Goal: Connect with others: Establish contact or relationships with other users

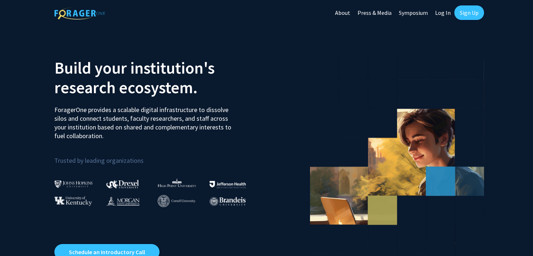
click at [473, 15] on link "Sign Up" at bounding box center [469, 12] width 30 height 15
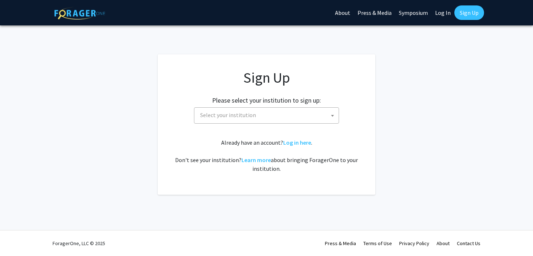
click at [241, 117] on span "Select your institution" at bounding box center [228, 114] width 56 height 7
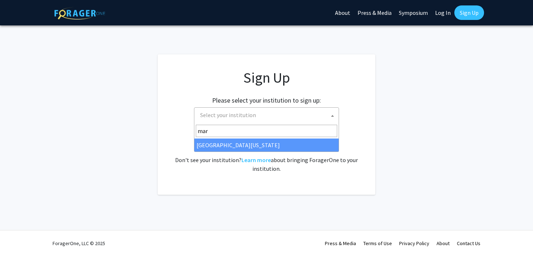
type input "mary"
select select "31"
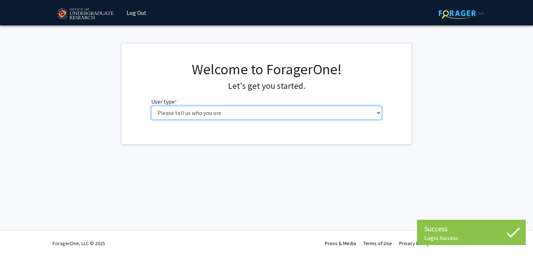
select select "1: undergrad"
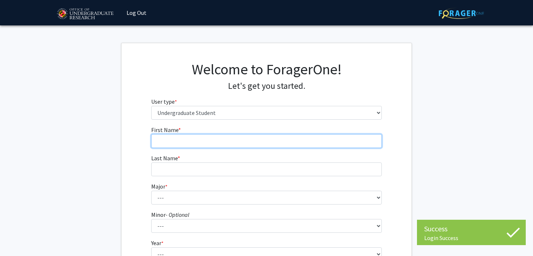
click at [172, 146] on input "First Name * required" at bounding box center [266, 141] width 231 height 14
type input "[PERSON_NAME]"
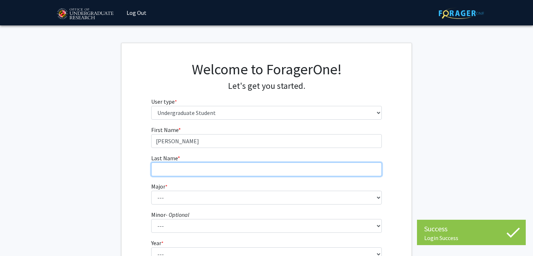
click at [168, 175] on input "Last Name * required" at bounding box center [266, 169] width 231 height 14
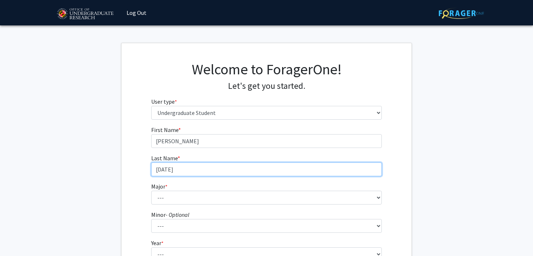
type input "[DATE]"
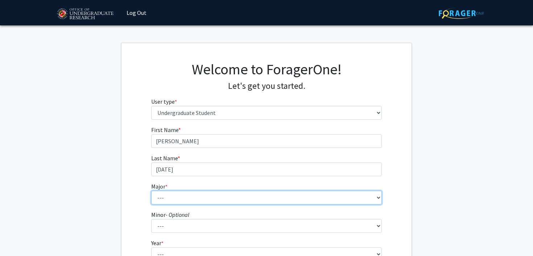
select select "74: 2375"
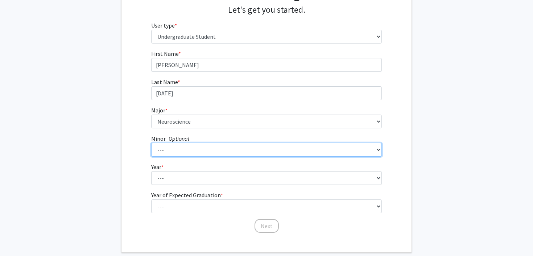
scroll to position [86, 0]
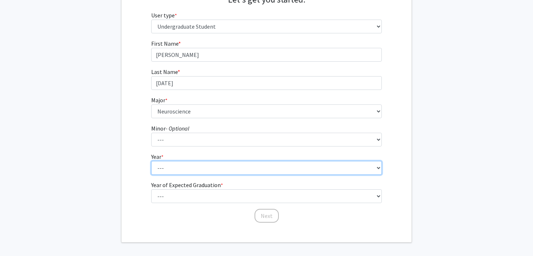
select select "1: first-year"
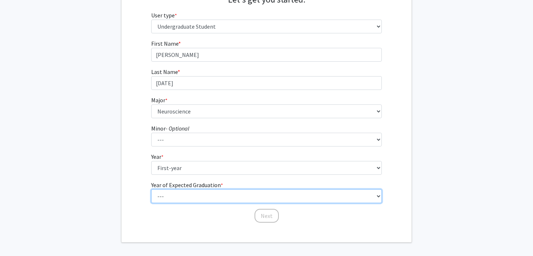
select select "5: 2029"
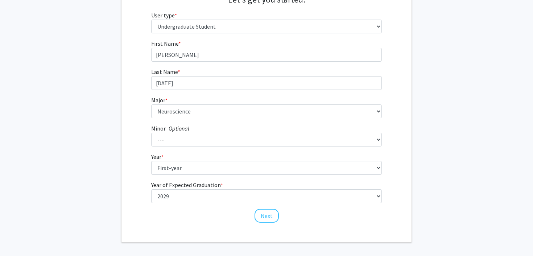
click at [264, 215] on button "Next" at bounding box center [267, 216] width 24 height 14
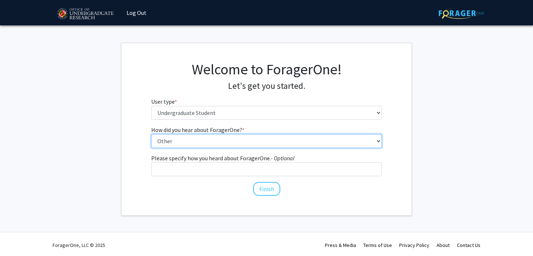
select select "3: university_website"
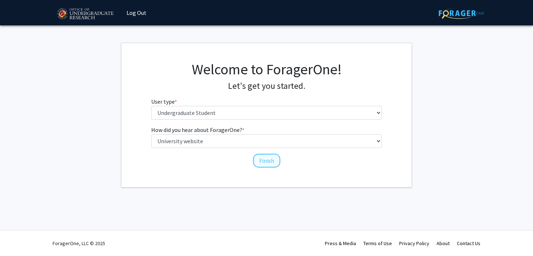
click at [274, 166] on button "Finish" at bounding box center [266, 161] width 27 height 14
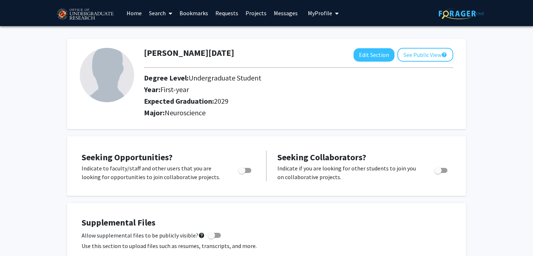
click at [251, 11] on link "Projects" at bounding box center [256, 12] width 28 height 25
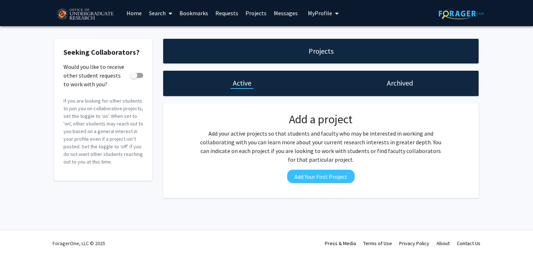
click at [126, 18] on link "Home" at bounding box center [134, 12] width 22 height 25
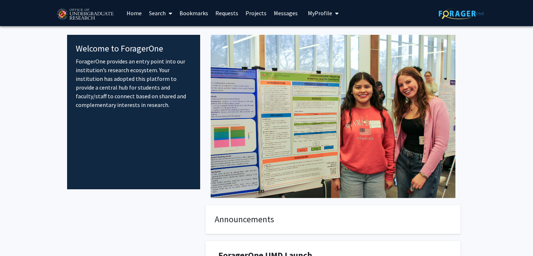
click at [165, 12] on link "Search" at bounding box center [160, 12] width 30 height 25
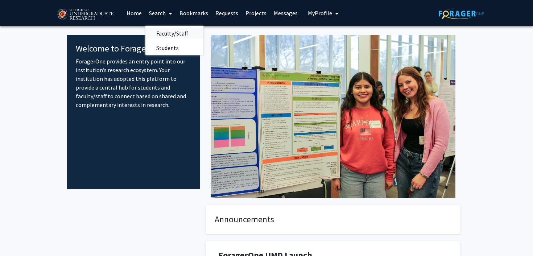
click at [165, 33] on span "Faculty/Staff" at bounding box center [171, 33] width 53 height 15
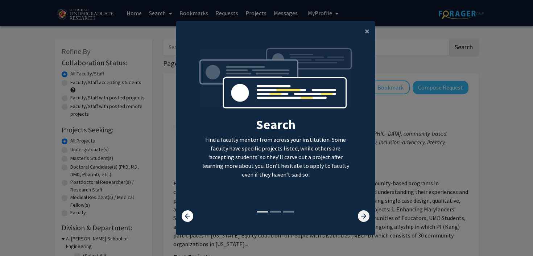
click at [363, 217] on icon at bounding box center [364, 216] width 12 height 12
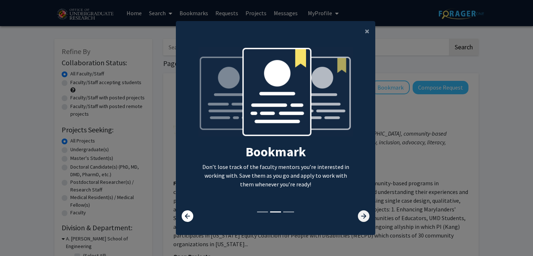
click at [363, 217] on icon at bounding box center [364, 216] width 12 height 12
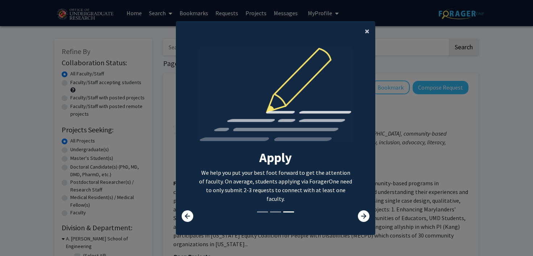
click at [367, 25] on span "×" at bounding box center [367, 30] width 5 height 11
click at [367, 47] on div "Search Find a faculty mentor from across your institution. Some faculty have sp…" at bounding box center [275, 128] width 199 height 163
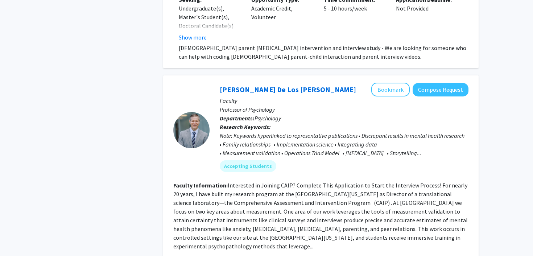
scroll to position [544, 0]
click at [391, 87] on button "Bookmark" at bounding box center [390, 89] width 38 height 14
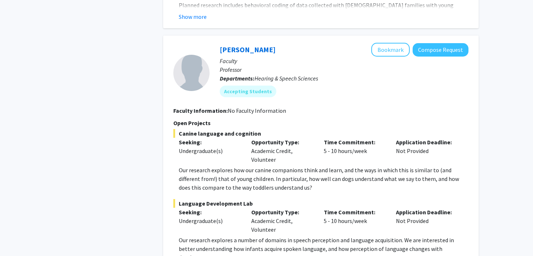
scroll to position [2144, 0]
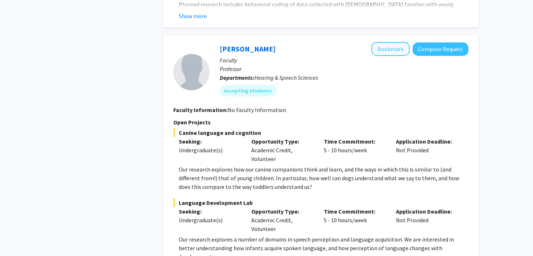
click at [390, 42] on button "Bookmark" at bounding box center [390, 49] width 38 height 14
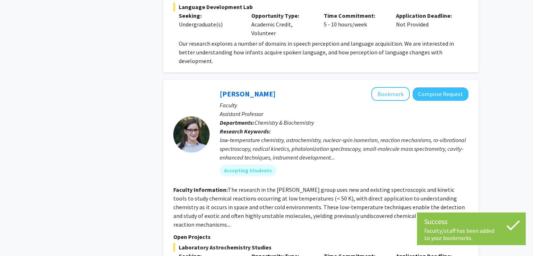
scroll to position [2343, 0]
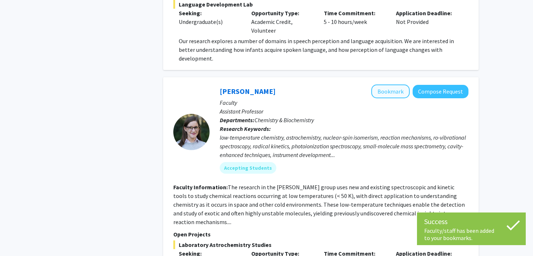
click at [384, 84] on button "Bookmark" at bounding box center [390, 91] width 38 height 14
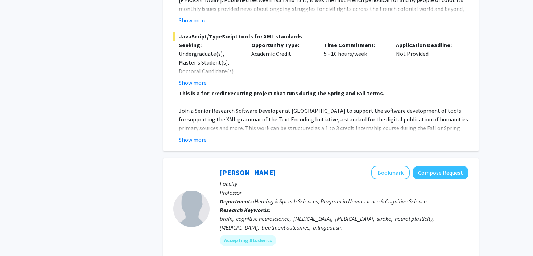
scroll to position [3151, 0]
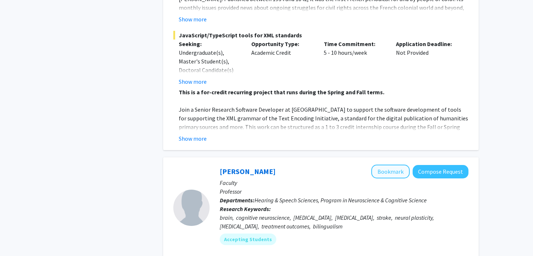
click at [381, 165] on button "Bookmark" at bounding box center [390, 172] width 38 height 14
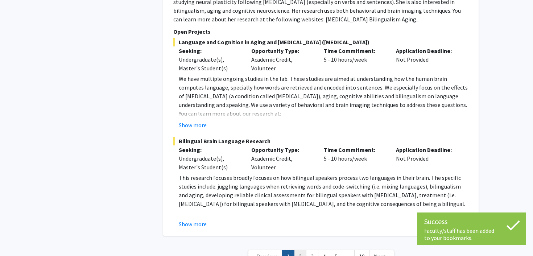
scroll to position [3433, 0]
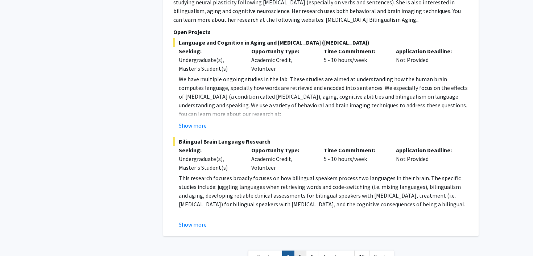
click at [301, 251] on link "2" at bounding box center [300, 257] width 12 height 13
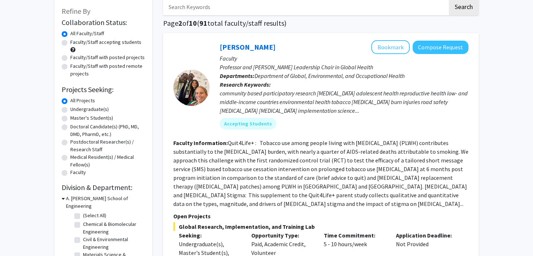
scroll to position [41, 0]
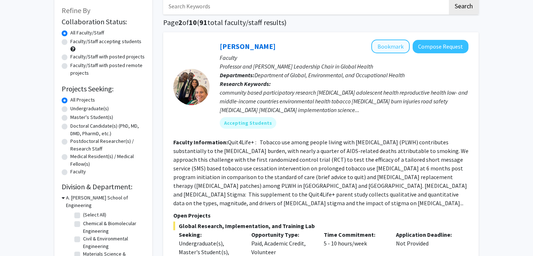
click at [389, 44] on button "Bookmark" at bounding box center [390, 47] width 38 height 14
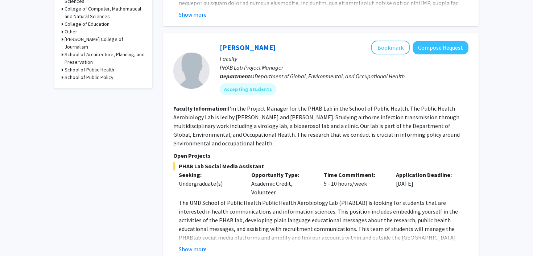
scroll to position [363, 0]
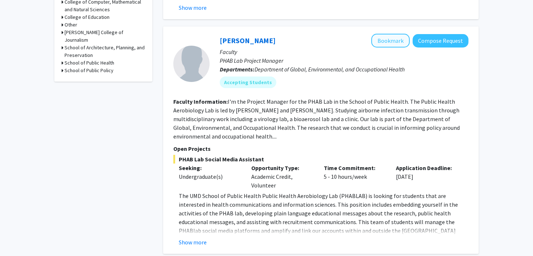
click at [385, 34] on button "Bookmark" at bounding box center [390, 41] width 38 height 14
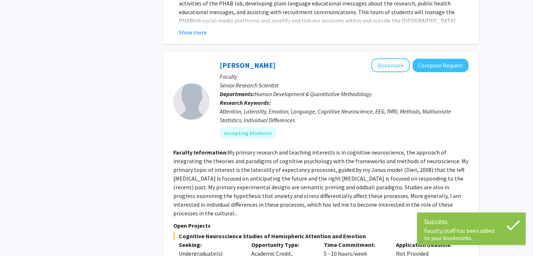
scroll to position [575, 0]
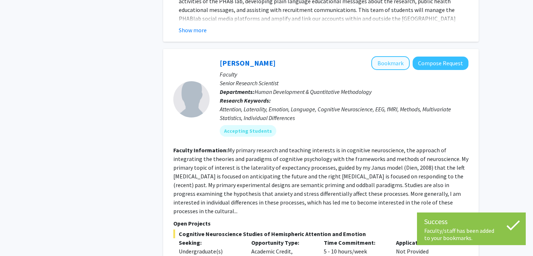
click at [377, 56] on button "Bookmark" at bounding box center [390, 63] width 38 height 14
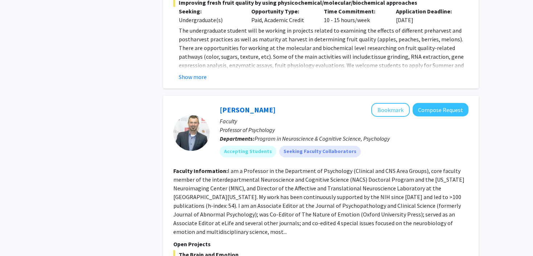
scroll to position [1559, 0]
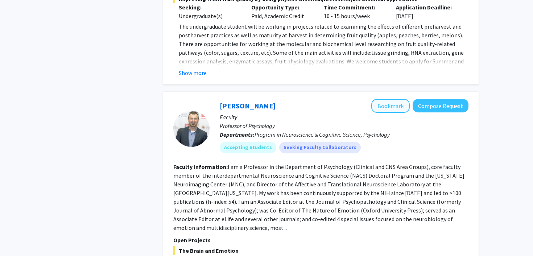
click at [381, 99] on button "Bookmark" at bounding box center [390, 106] width 38 height 14
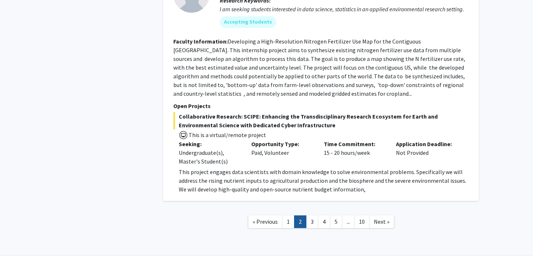
scroll to position [2469, 0]
